Goal: Find specific page/section: Find specific page/section

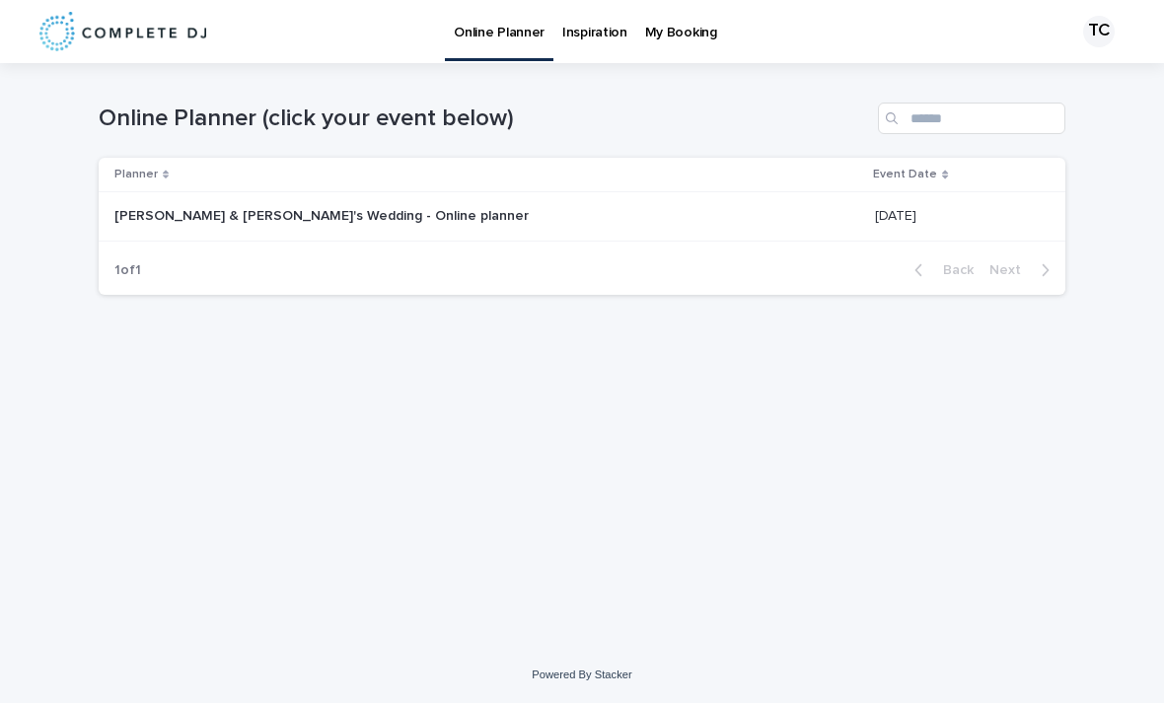
click at [1097, 37] on div "TC" at bounding box center [1099, 32] width 32 height 32
click at [940, 460] on div "Loading... Saving… Loading... Saving… Online Planner (click your event below) P…" at bounding box center [582, 330] width 986 height 534
click at [946, 432] on div "Loading... Saving… Loading... Saving… Online Planner (click your event below) P…" at bounding box center [582, 330] width 986 height 534
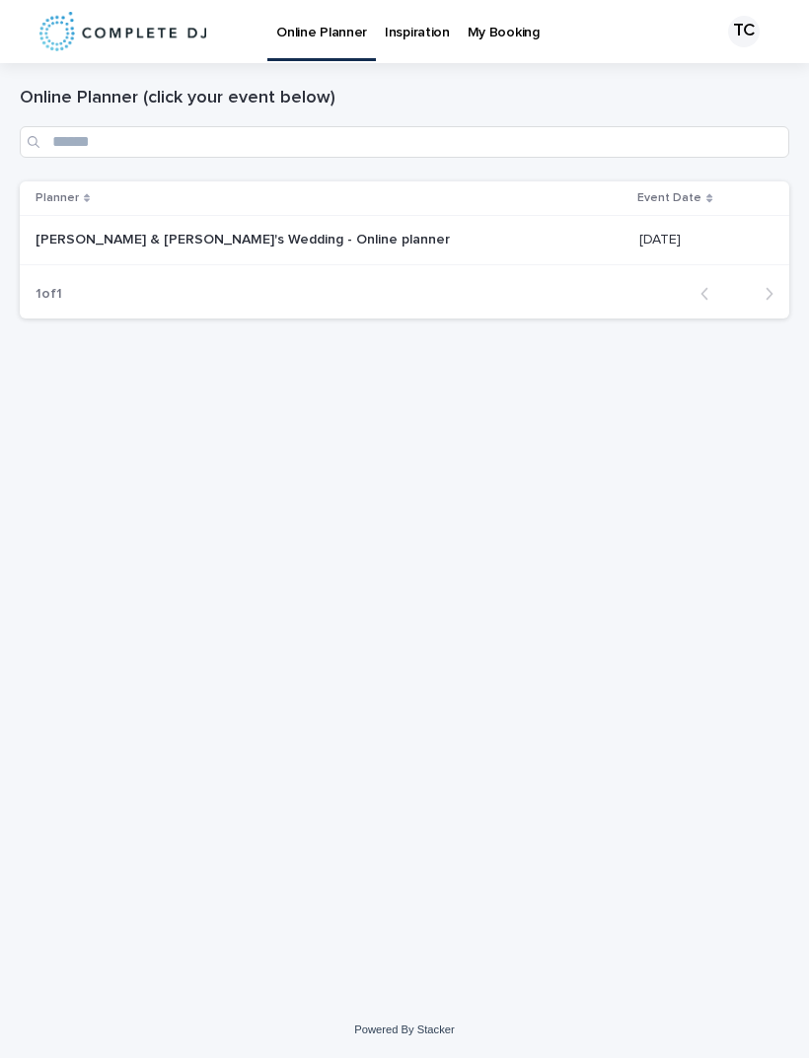
click at [373, 702] on div "Loading... Saving… Loading... Saving… Online Planner (click your event below) P…" at bounding box center [404, 532] width 809 height 939
